Goal: Task Accomplishment & Management: Manage account settings

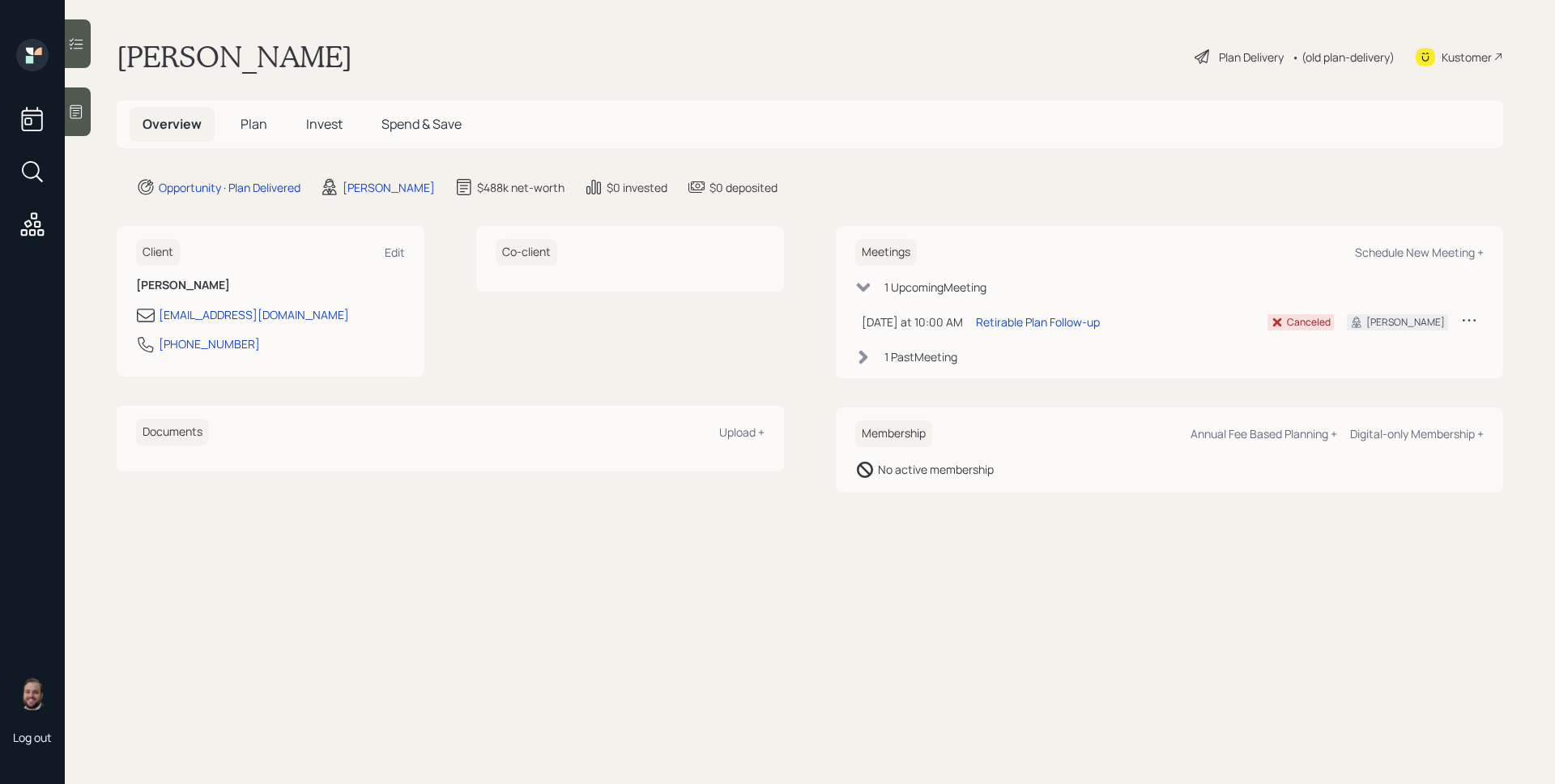
click at [270, 130] on h5 "Plan" at bounding box center [254, 124] width 53 height 35
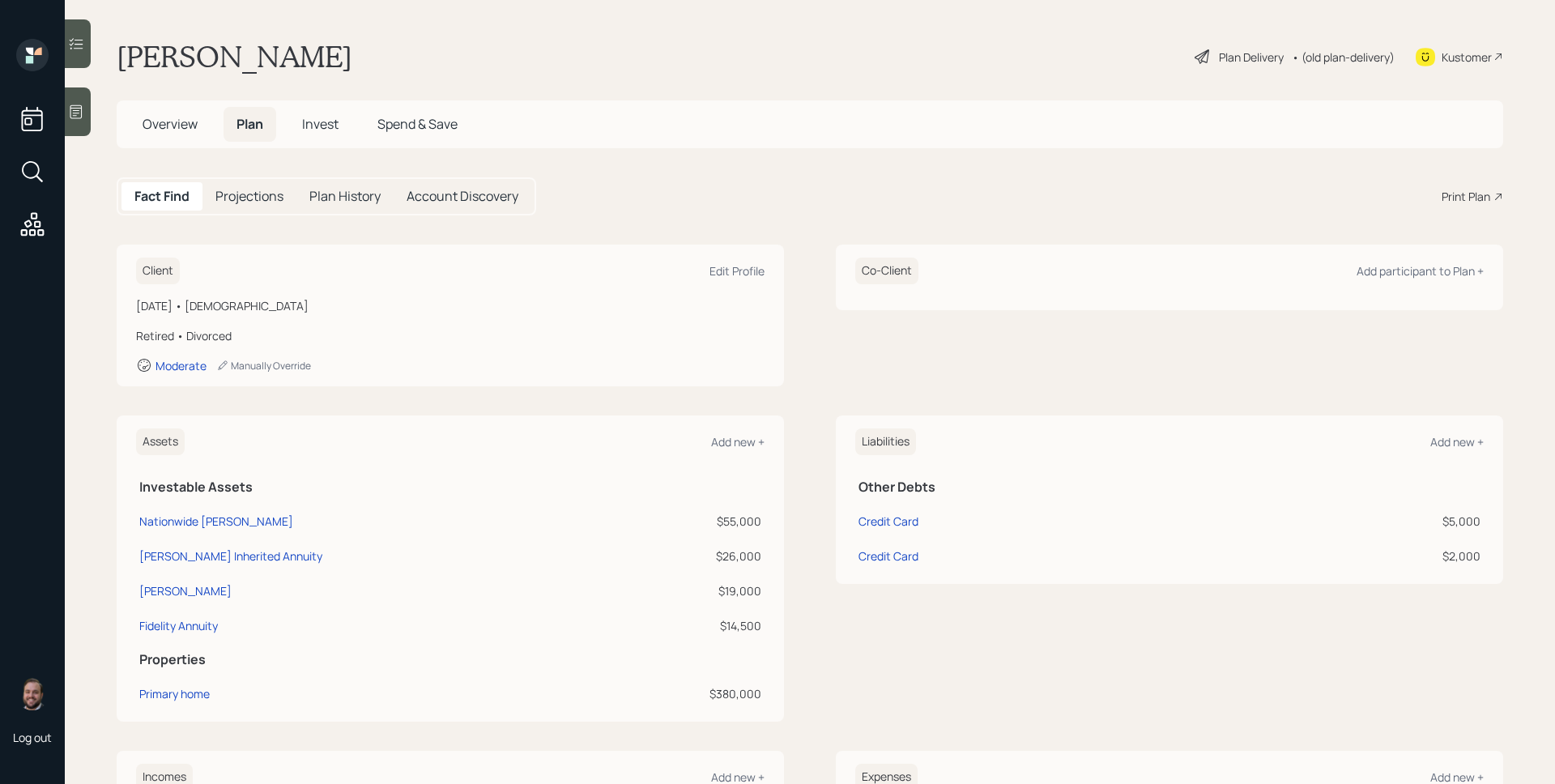
click at [332, 128] on span "Invest" at bounding box center [320, 124] width 37 height 18
